Goal: Task Accomplishment & Management: Use online tool/utility

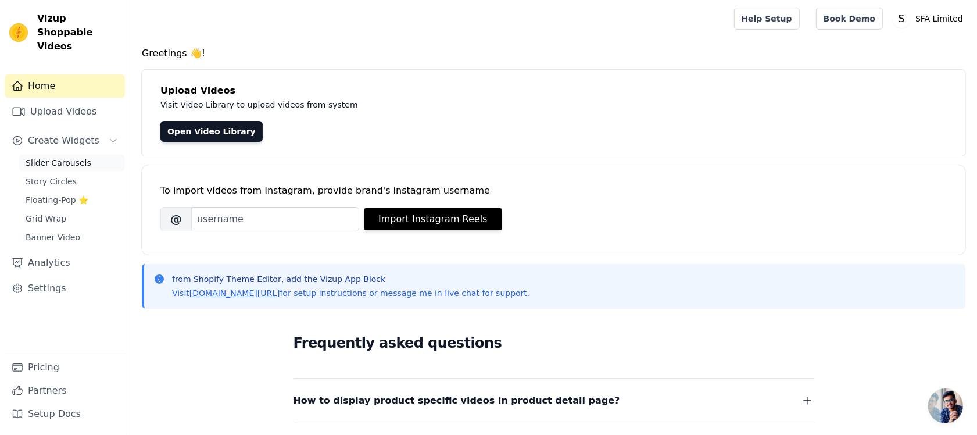
click at [64, 157] on span "Slider Carousels" at bounding box center [59, 163] width 66 height 12
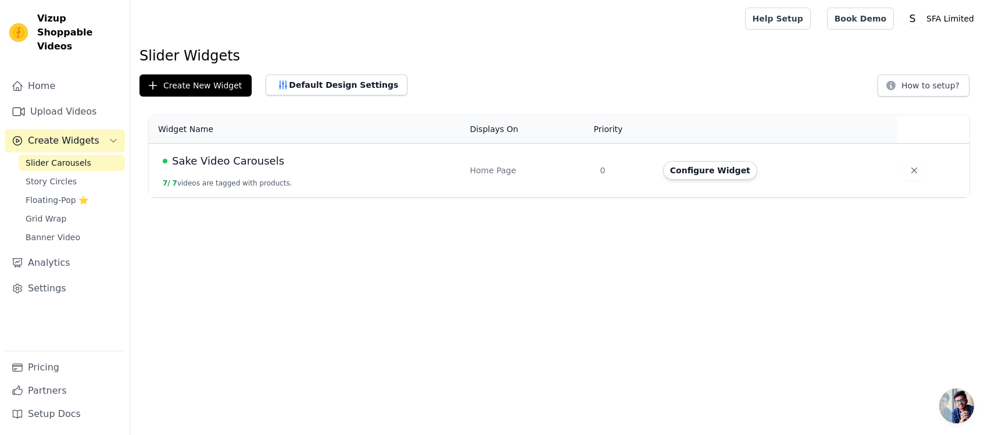
click at [205, 158] on span "Sake Video Carousels" at bounding box center [228, 161] width 112 height 16
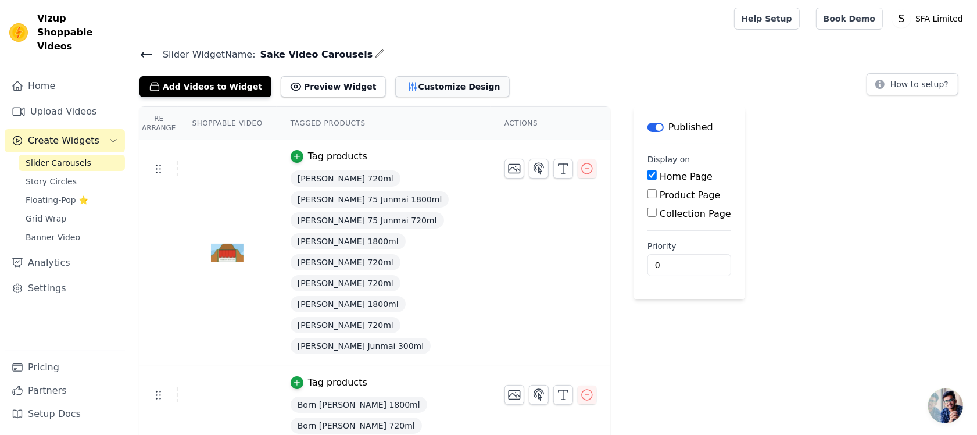
click at [403, 83] on button "Customize Design" at bounding box center [452, 86] width 115 height 21
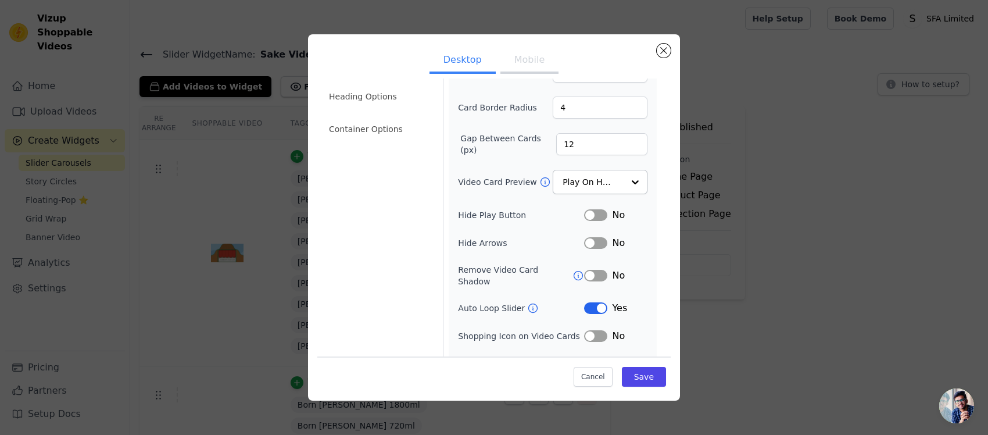
scroll to position [85, 0]
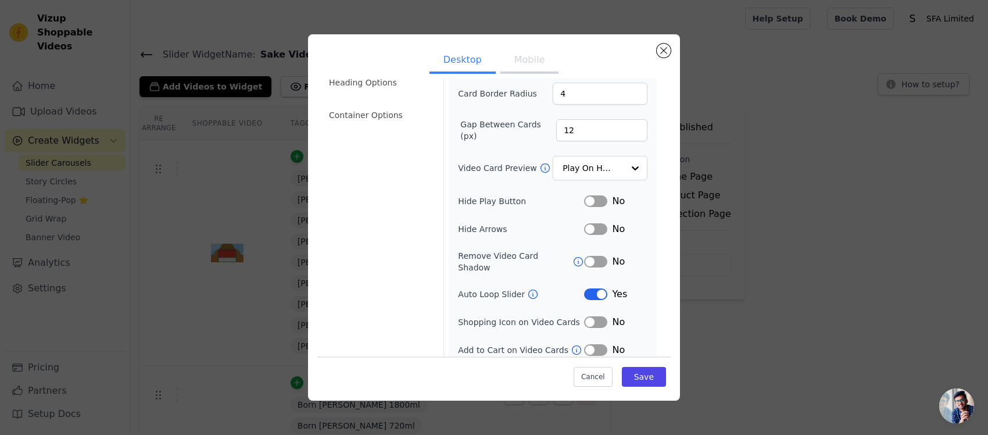
click at [517, 61] on button "Mobile" at bounding box center [530, 61] width 58 height 26
click at [598, 288] on button "Label" at bounding box center [595, 294] width 23 height 12
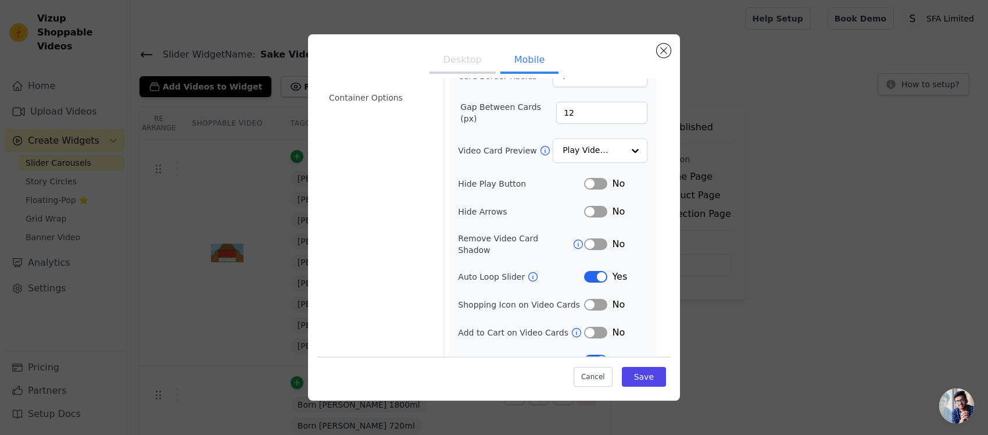
scroll to position [112, 0]
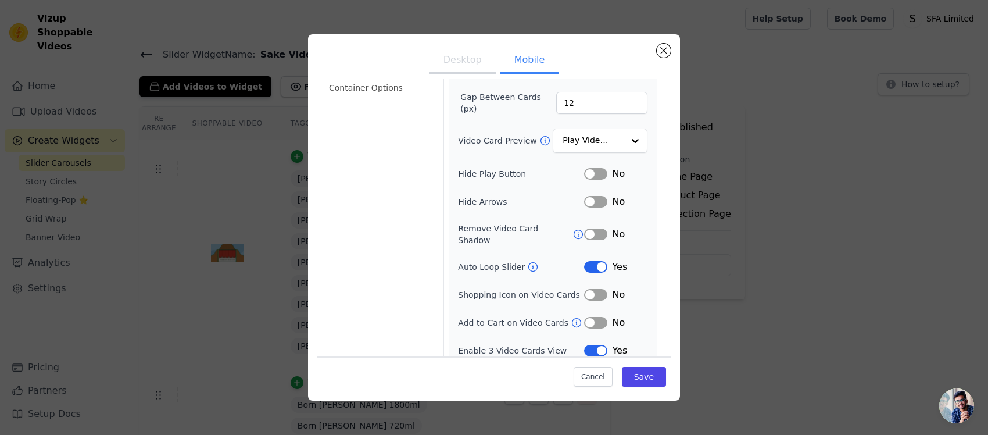
click at [460, 61] on button "Desktop" at bounding box center [463, 61] width 66 height 26
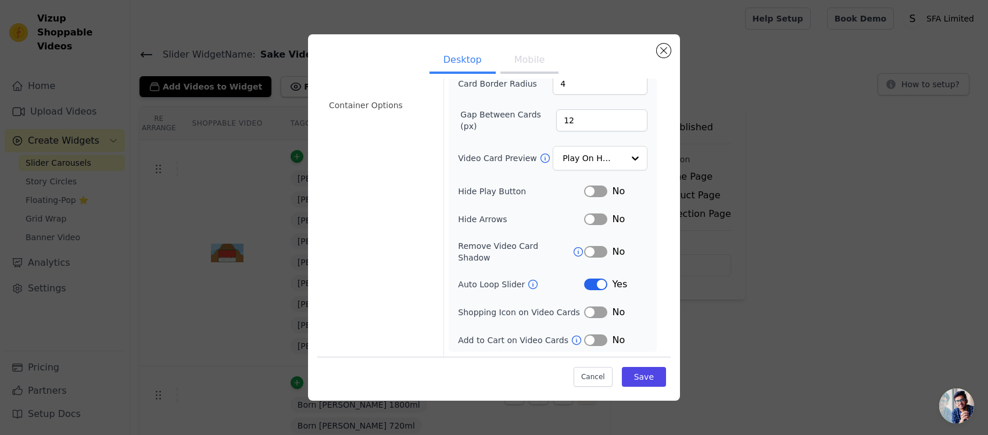
scroll to position [85, 0]
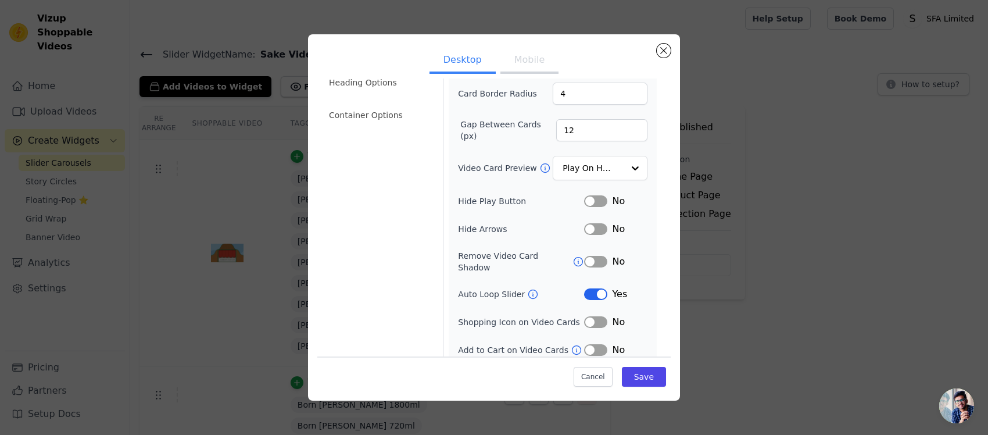
click at [519, 61] on button "Mobile" at bounding box center [530, 61] width 58 height 26
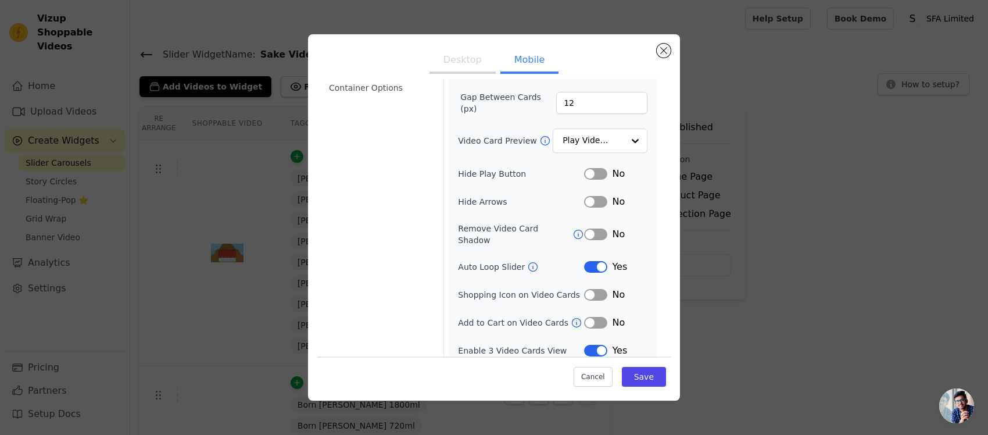
click at [456, 62] on button "Desktop" at bounding box center [463, 61] width 66 height 26
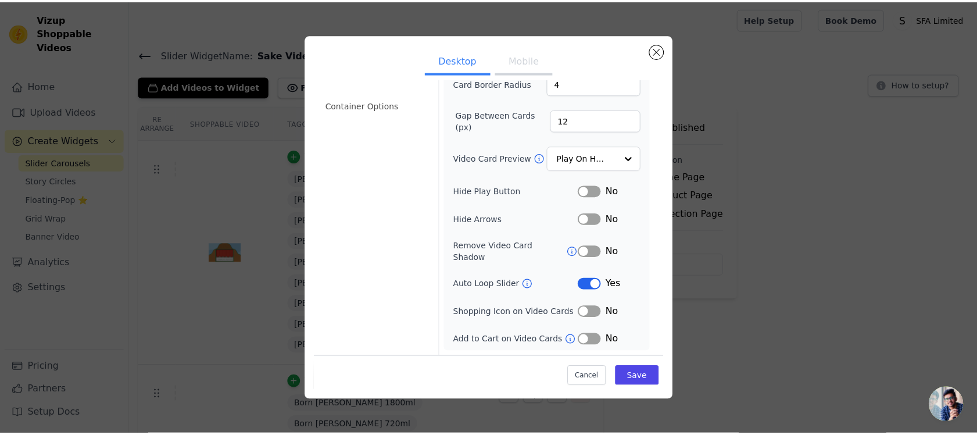
scroll to position [85, 0]
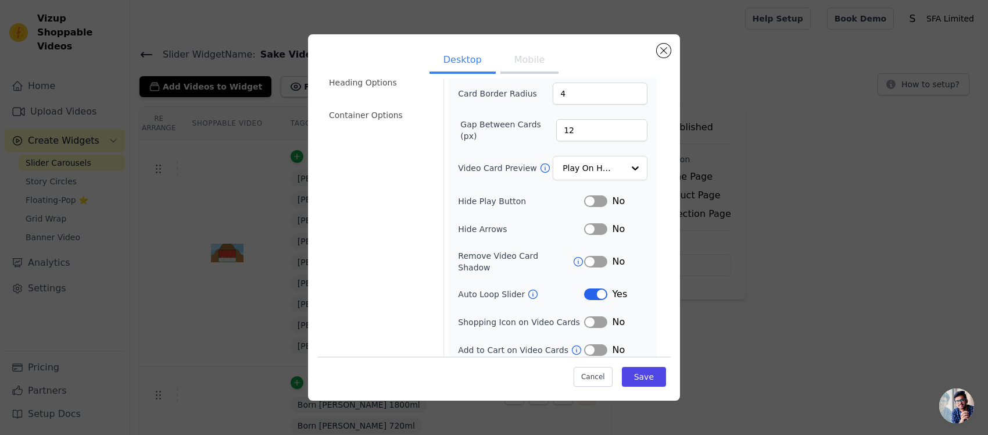
click at [456, 62] on button "Desktop" at bounding box center [463, 61] width 66 height 26
click at [527, 56] on button "Mobile" at bounding box center [530, 61] width 58 height 26
click at [463, 64] on button "Desktop" at bounding box center [463, 61] width 66 height 26
click at [519, 58] on button "Mobile" at bounding box center [530, 61] width 58 height 26
click at [623, 163] on div at bounding box center [634, 168] width 23 height 23
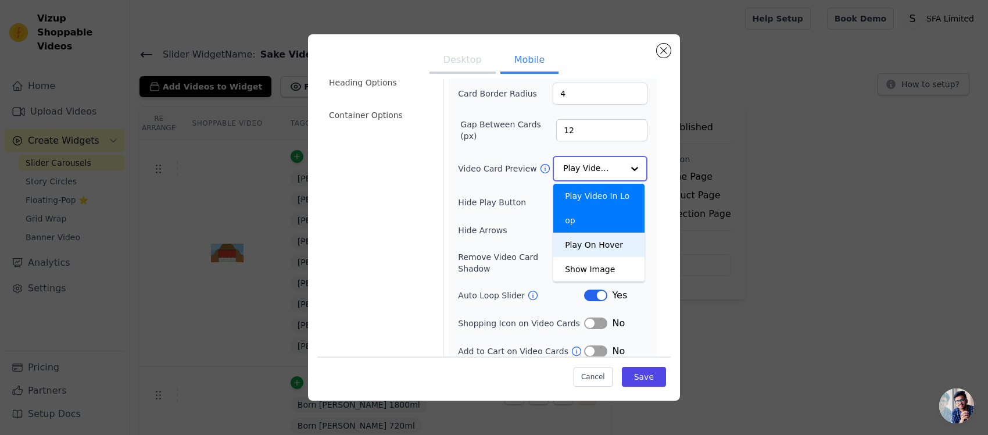
click at [602, 233] on div "Play On Hover" at bounding box center [599, 245] width 91 height 24
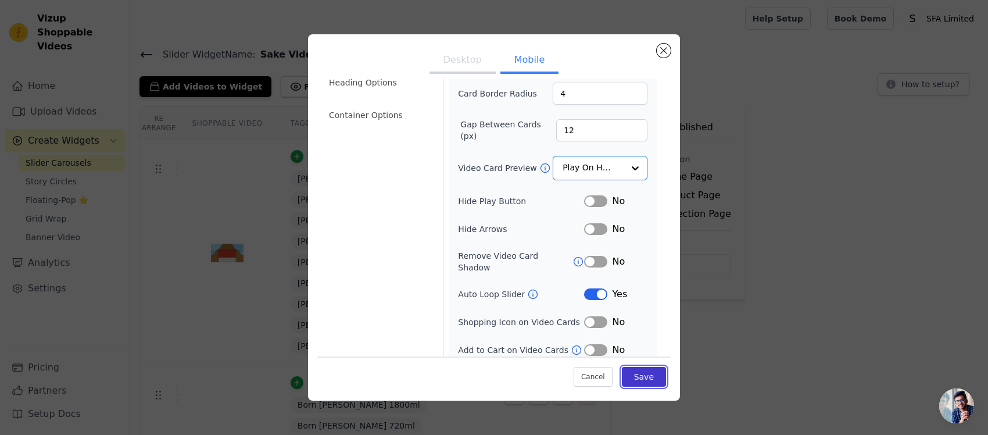
click at [643, 379] on button "Save" at bounding box center [644, 377] width 44 height 20
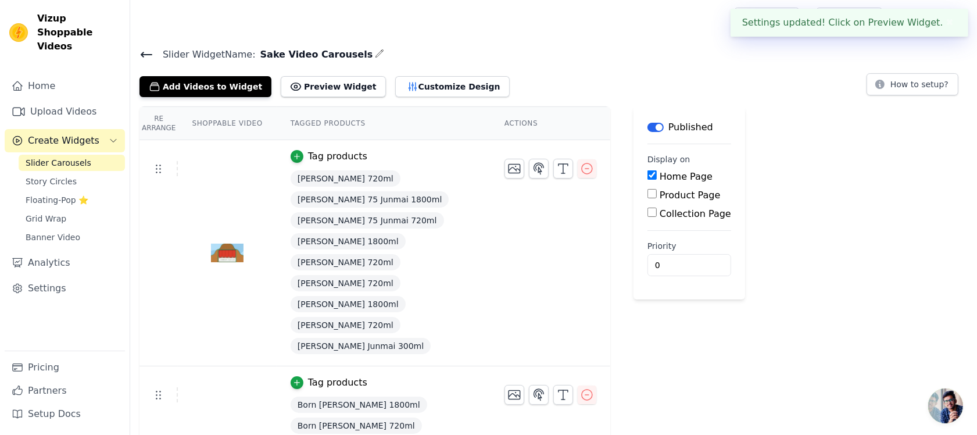
click at [952, 22] on button "✖" at bounding box center [950, 23] width 13 height 14
